Goal: Check status: Check status

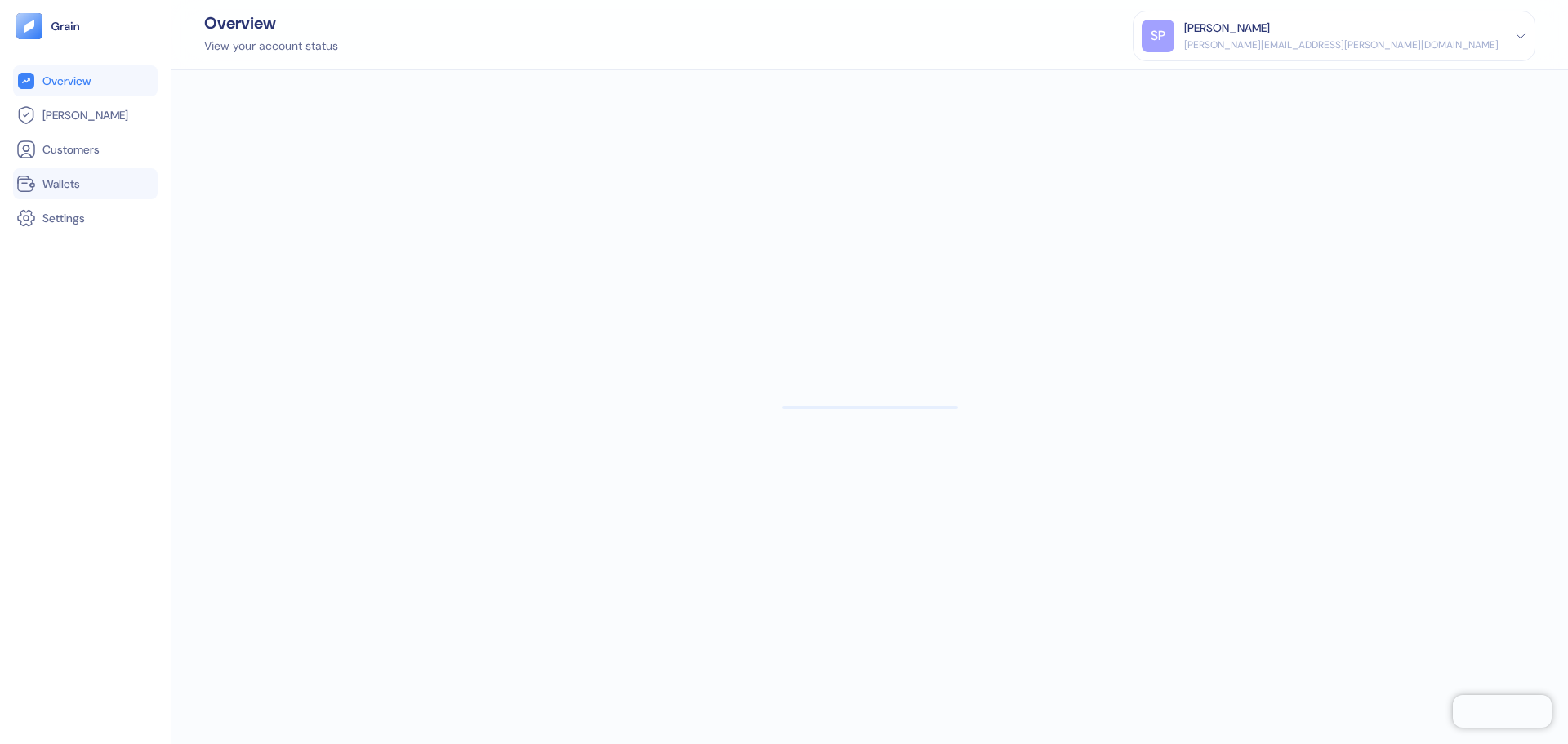
click at [67, 177] on span "Wallets" at bounding box center [61, 184] width 38 height 17
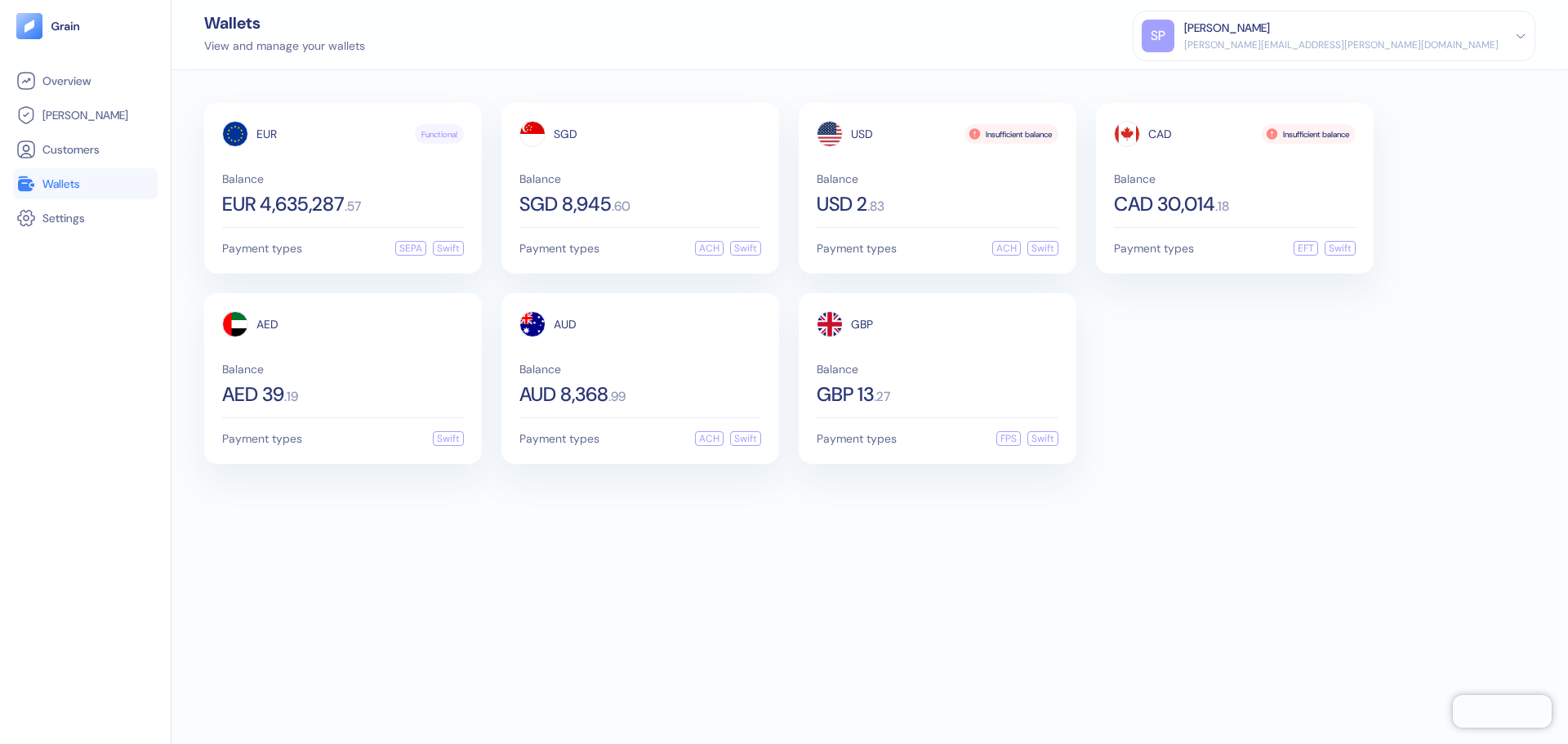
click at [285, 57] on div "Wallets View and manage your wallets [PERSON_NAME] Patil [EMAIL_ADDRESS][PERSON…" at bounding box center [870, 35] width 1397 height 70
click at [1290, 366] on div "EUR Functional Balance EUR 4,635,287 . 57 Payment types SEPA Swift SGD Balance …" at bounding box center [869, 283] width 1332 height 361
click at [1259, 178] on span "Balance" at bounding box center [1234, 178] width 242 height 11
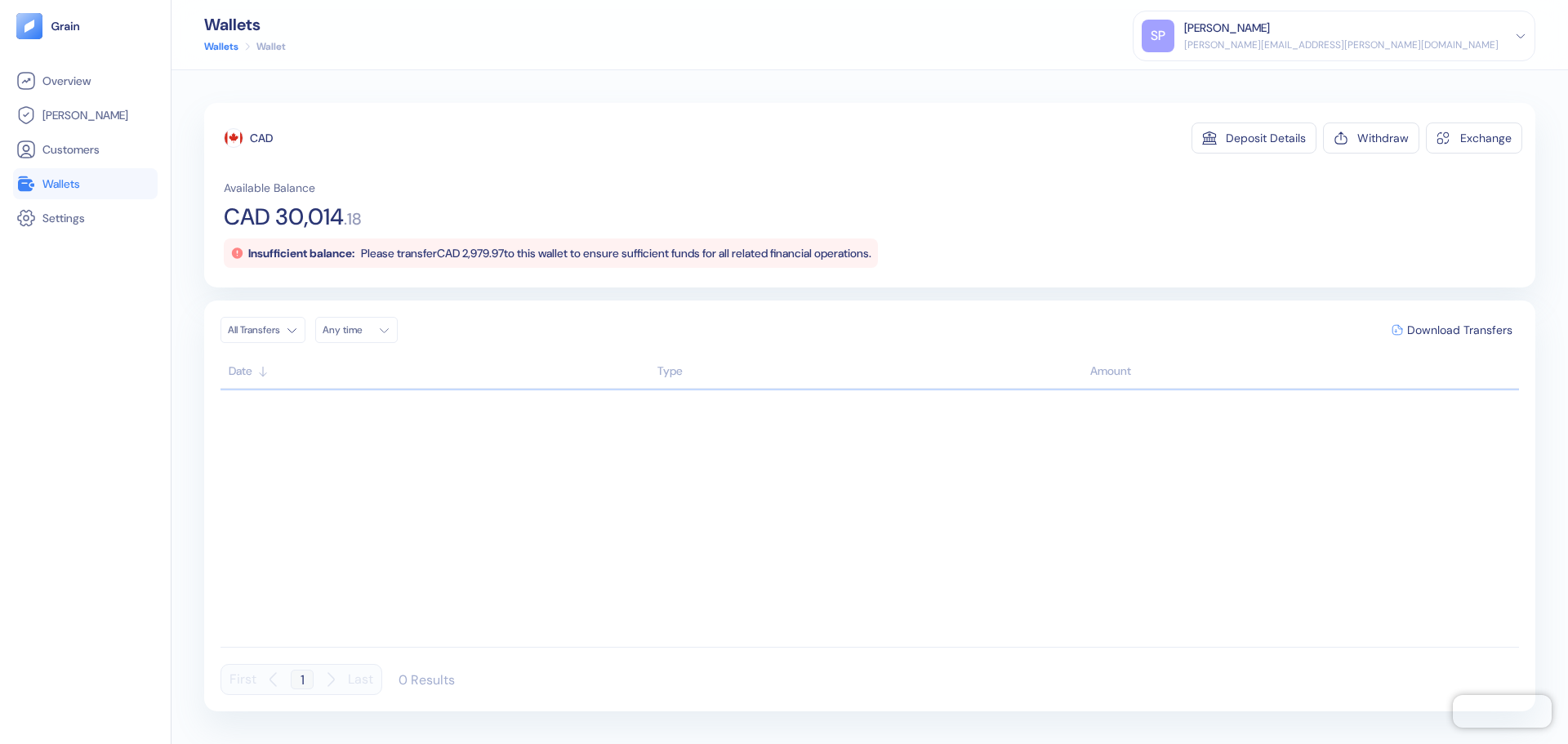
click at [495, 250] on span "Please transfer CAD 2,979.97 to this wallet to ensure sufficient funds for all …" at bounding box center [616, 254] width 510 height 15
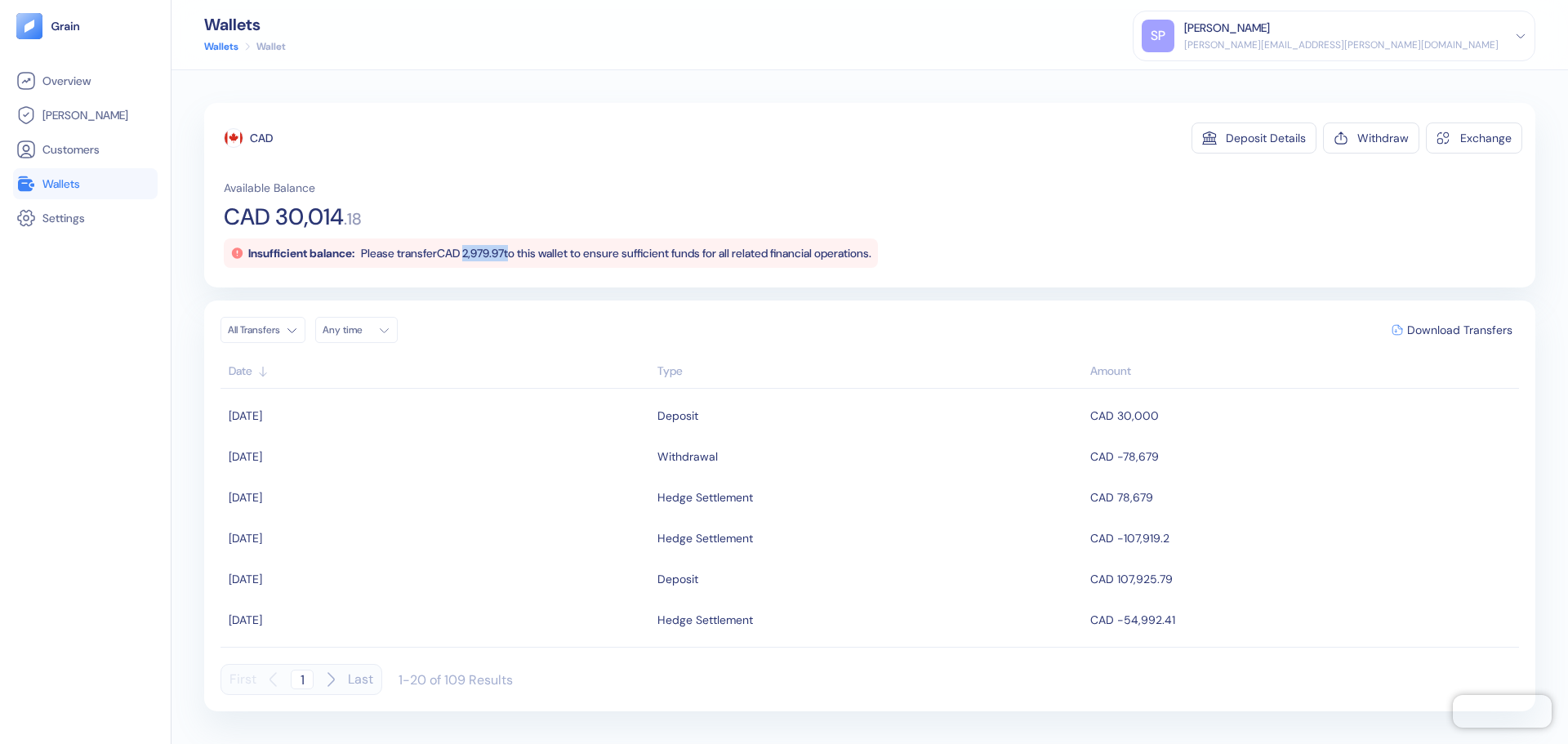
click at [495, 250] on span "Please transfer CAD 2,979.97 to this wallet to ensure sufficient funds for all …" at bounding box center [616, 254] width 510 height 15
click at [656, 180] on div "Available Balance CAD 30,014 . 18 Insufficient balance: Please transfer CAD 2,9…" at bounding box center [873, 224] width 1299 height 88
click at [77, 180] on span "Wallets" at bounding box center [61, 184] width 38 height 17
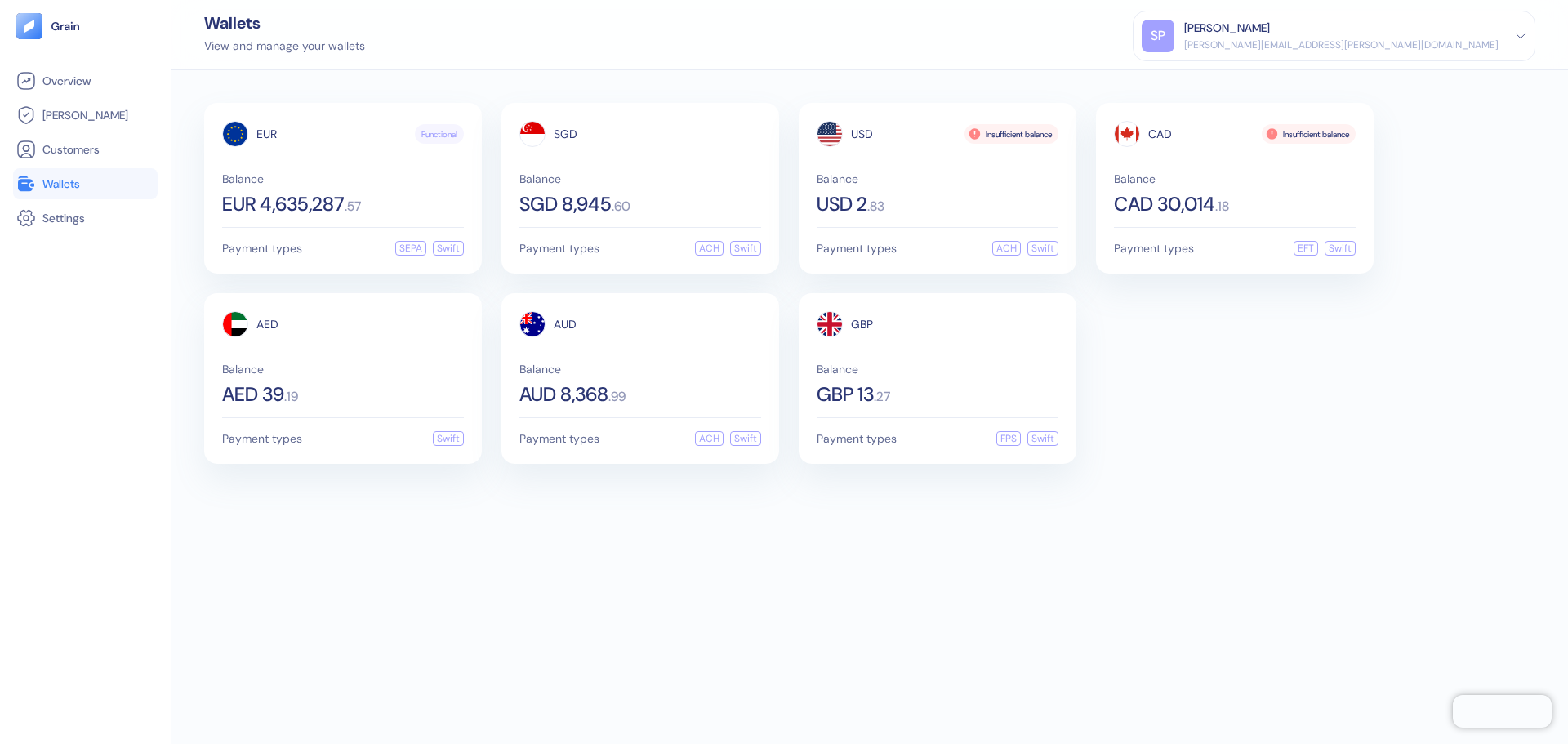
click at [1293, 346] on div "EUR Functional Balance EUR 4,635,287 . 57 Payment types SEPA Swift SGD Balance …" at bounding box center [869, 283] width 1332 height 361
